Goal: Task Accomplishment & Management: Complete application form

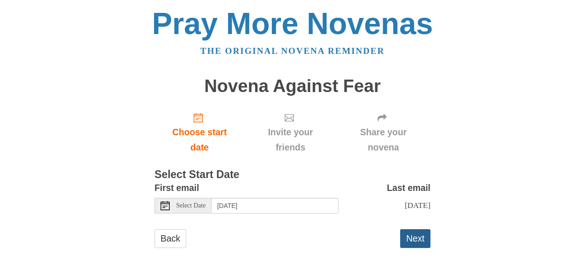
click at [411, 242] on button "Next" at bounding box center [415, 238] width 30 height 19
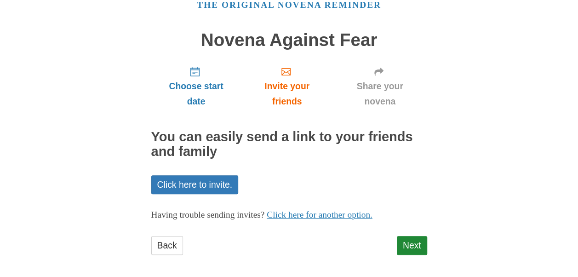
scroll to position [50, 0]
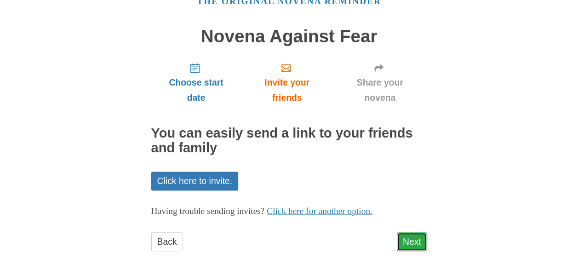
click at [411, 245] on link "Next" at bounding box center [412, 241] width 30 height 19
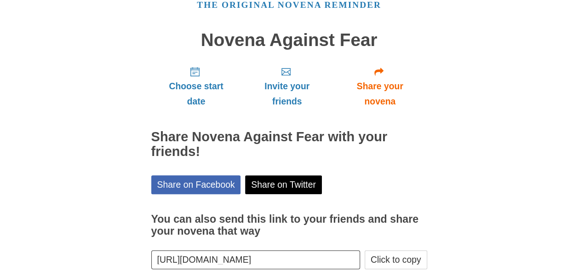
scroll to position [91, 0]
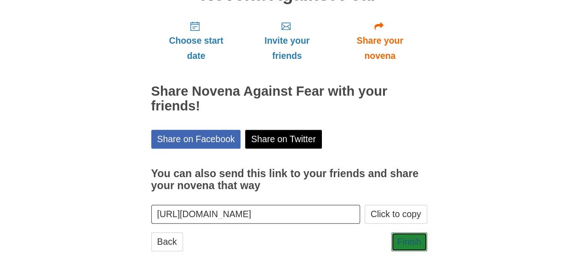
click at [411, 245] on link "Finish" at bounding box center [409, 241] width 36 height 19
